Goal: Find specific page/section: Find specific page/section

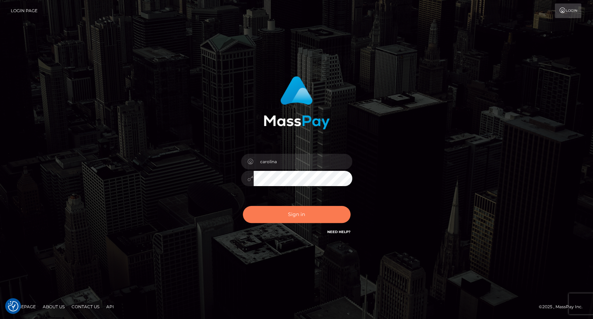
click at [308, 216] on button "Sign in" at bounding box center [297, 214] width 108 height 17
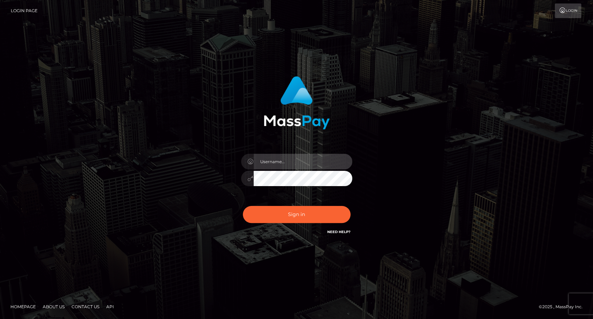
type input "carolina"
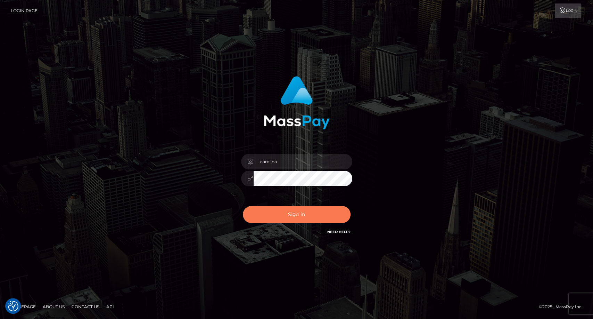
click at [308, 217] on button "Sign in" at bounding box center [297, 214] width 108 height 17
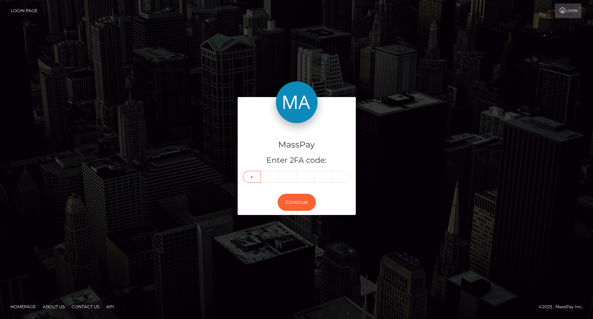
type input "4"
type input "8"
type input "6"
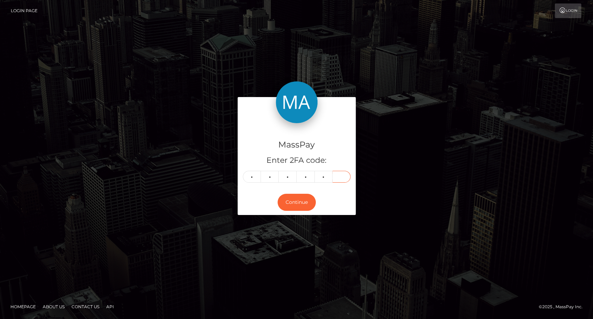
type input "7"
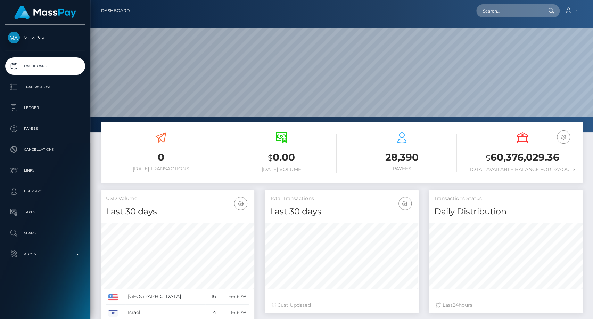
scroll to position [123, 154]
click at [500, 5] on input "text" at bounding box center [508, 10] width 65 height 13
paste input "kenia5.moreno@gmail.com"
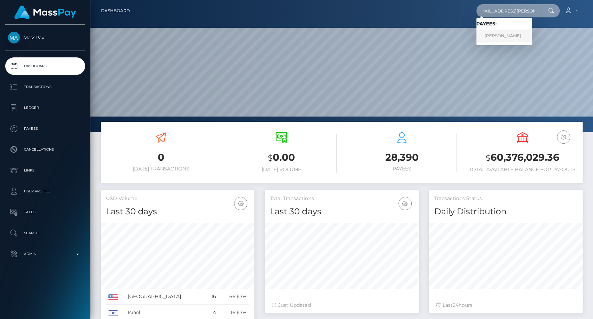
type input "kenia5.moreno@gmail.com"
click at [497, 36] on link "Kenia Moreno Polanco" at bounding box center [504, 36] width 56 height 13
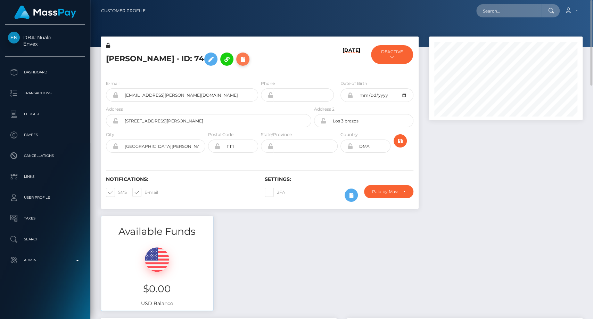
click at [247, 61] on icon at bounding box center [243, 59] width 8 height 9
select select
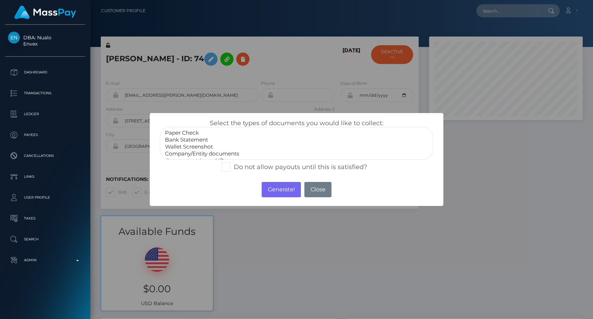
scroll to position [14, 0]
click at [325, 191] on button "Close" at bounding box center [317, 189] width 27 height 15
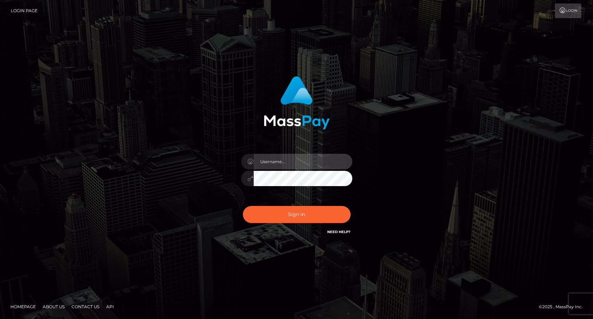
click at [286, 162] on input "text" at bounding box center [303, 162] width 99 height 16
type input "carolina"
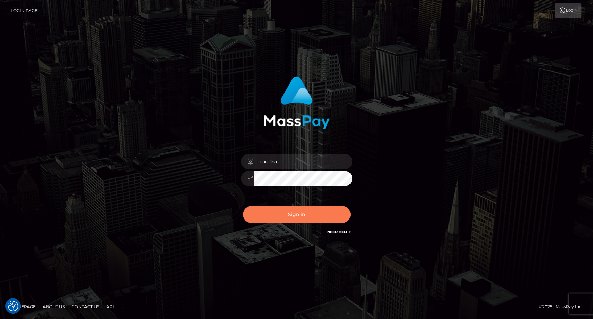
click at [303, 215] on button "Sign in" at bounding box center [297, 214] width 108 height 17
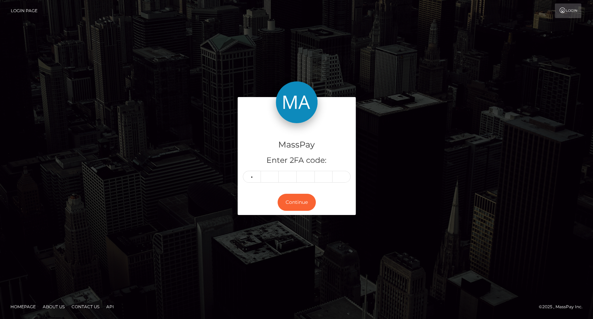
type input "6"
type input "4"
type input "5"
type input "9"
type input "3"
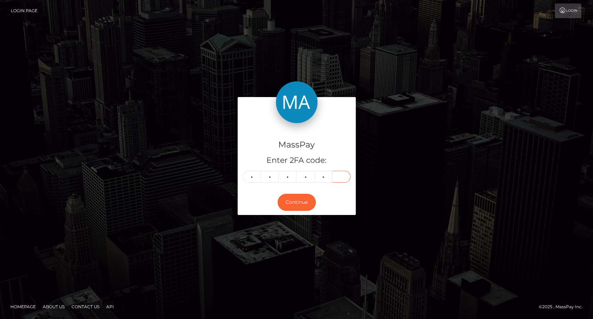
type input "1"
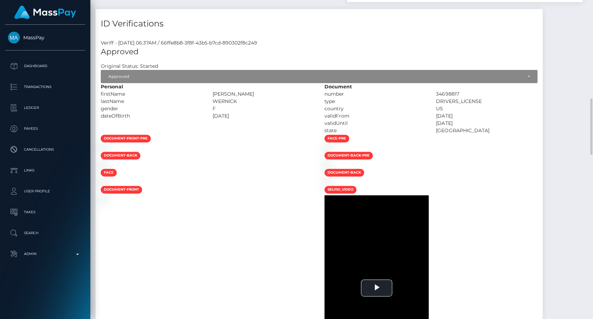
scroll to position [401, 0]
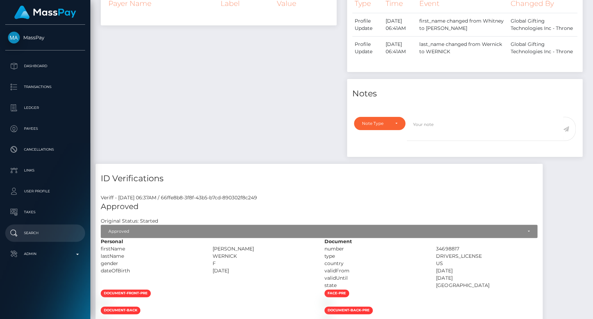
click at [34, 234] on p "Search" at bounding box center [45, 233] width 74 height 10
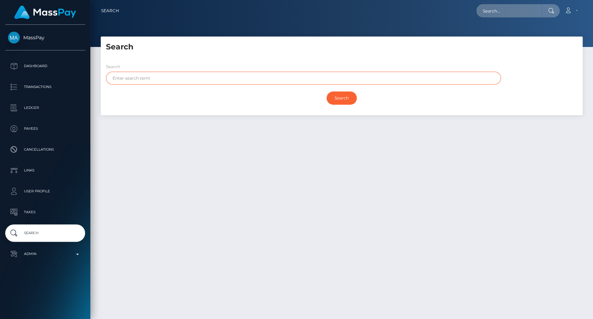
click at [157, 76] on input "text" at bounding box center [303, 78] width 395 height 13
paste input "Kierdorf"
type input "Kierdorf"
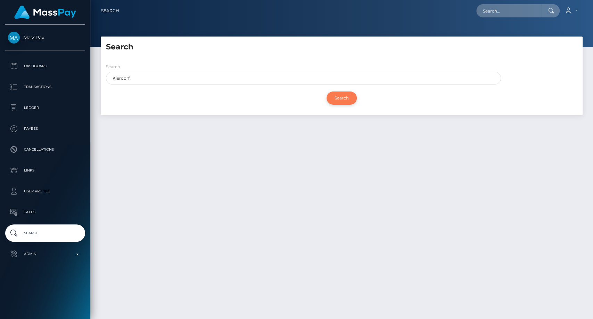
click at [340, 95] on input "Search" at bounding box center [342, 97] width 30 height 13
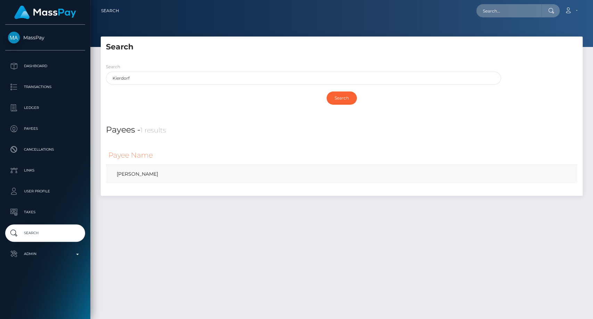
click at [143, 172] on link "KEVIN KIERDORF" at bounding box center [341, 174] width 466 height 10
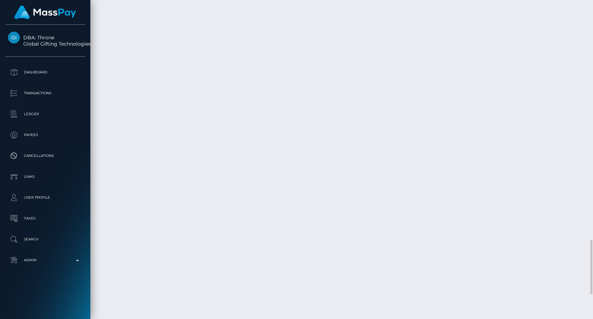
scroll to position [1534, 0]
